Goal: Information Seeking & Learning: Learn about a topic

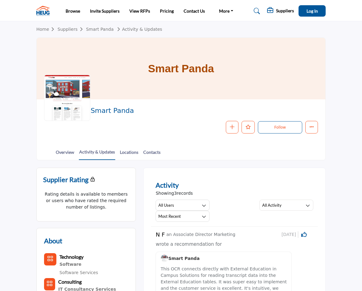
click at [64, 116] on div at bounding box center [67, 98] width 46 height 46
click at [96, 29] on link "Smart Panda" at bounding box center [100, 29] width 28 height 5
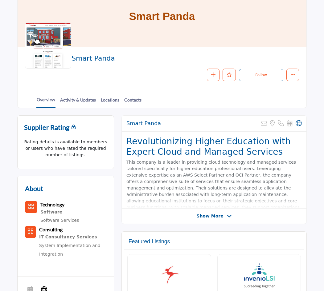
scroll to position [35, 0]
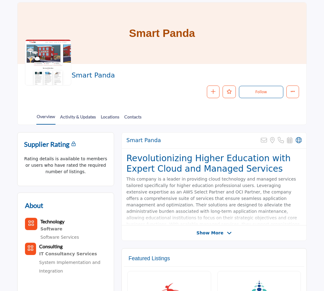
click at [42, 50] on div at bounding box center [48, 62] width 46 height 46
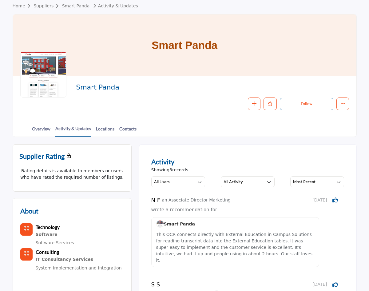
scroll to position [22, 0]
